Goal: Information Seeking & Learning: Check status

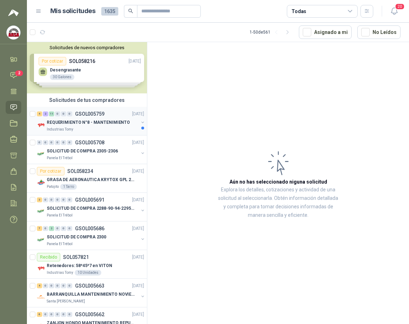
click at [112, 126] on p "REQUERIMIENTO N°8 - MANTENIMIENTO" at bounding box center [88, 122] width 83 height 7
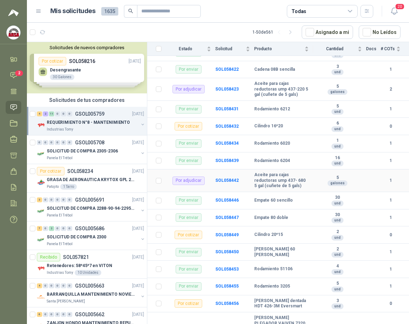
scroll to position [129, 0]
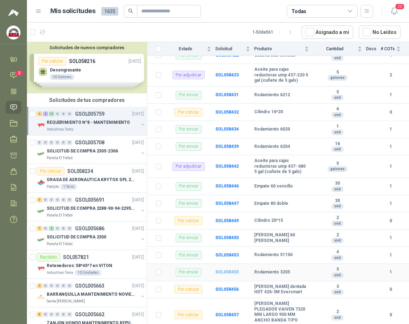
click at [233, 272] on b "SOL058455" at bounding box center [226, 272] width 23 height 5
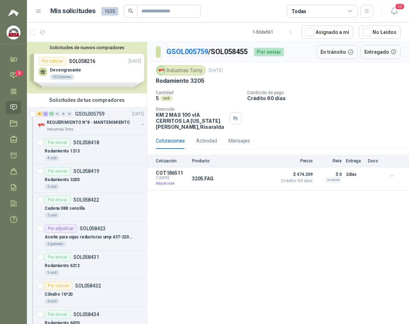
click at [275, 52] on div "Por enviar" at bounding box center [269, 52] width 30 height 8
click at [124, 121] on p "REQUERIMIENTO N°8 - MANTENIMIENTO" at bounding box center [88, 122] width 83 height 7
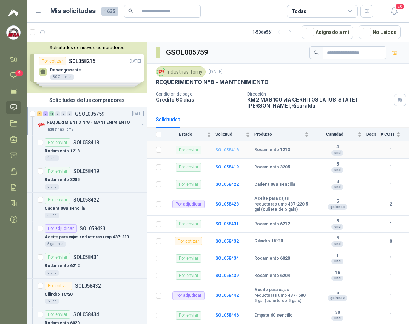
click at [225, 149] on b "SOL058418" at bounding box center [226, 150] width 23 height 5
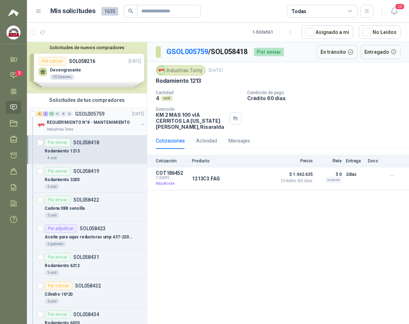
click at [77, 125] on p "REQUERIMIENTO N°8 - MANTENIMIENTO" at bounding box center [88, 122] width 83 height 7
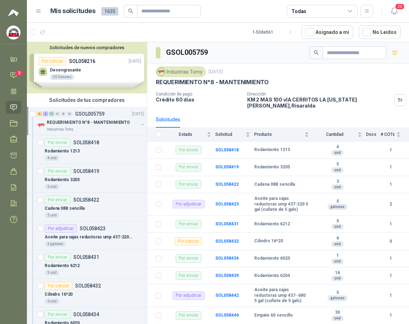
click at [12, 31] on img at bounding box center [13, 32] width 13 height 13
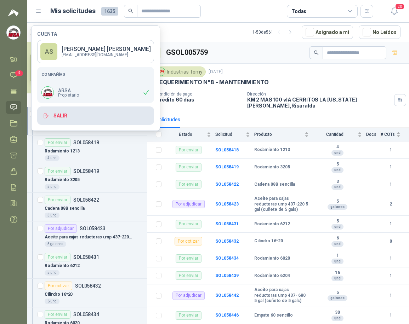
click at [59, 119] on button "Salir" at bounding box center [95, 116] width 117 height 18
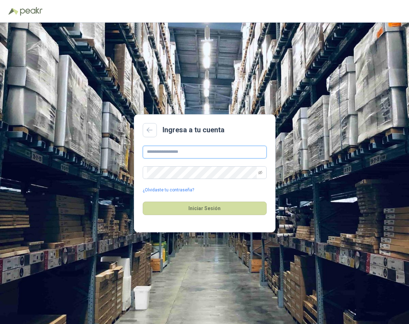
type input "**********"
